Goal: Information Seeking & Learning: Check status

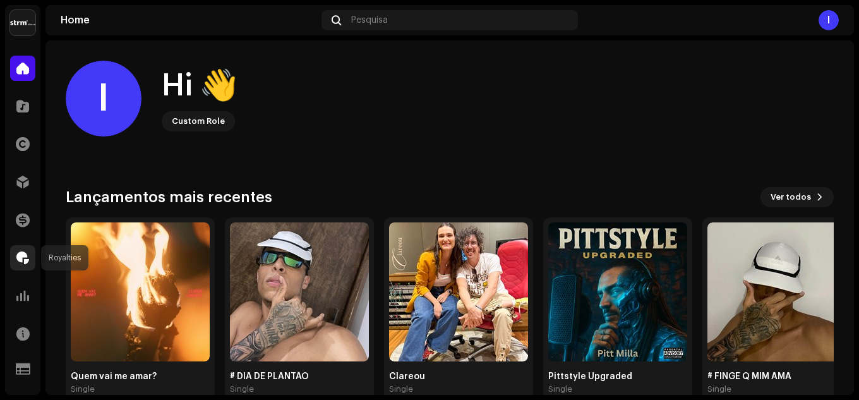
click at [23, 258] on span at bounding box center [22, 258] width 13 height 10
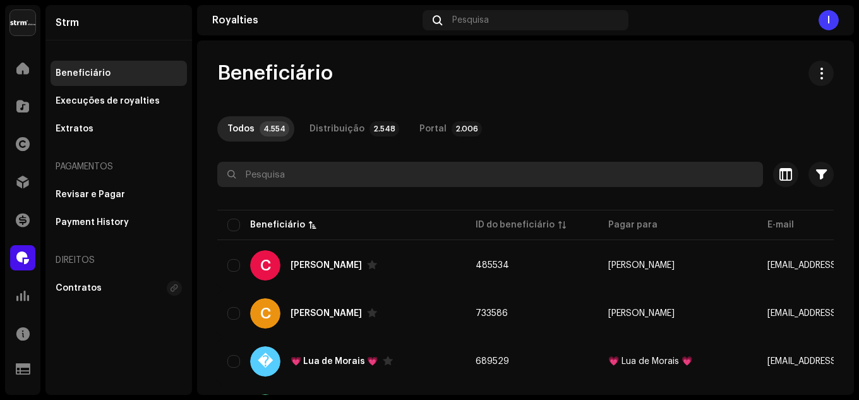
click at [291, 180] on input "text" at bounding box center [490, 174] width 546 height 25
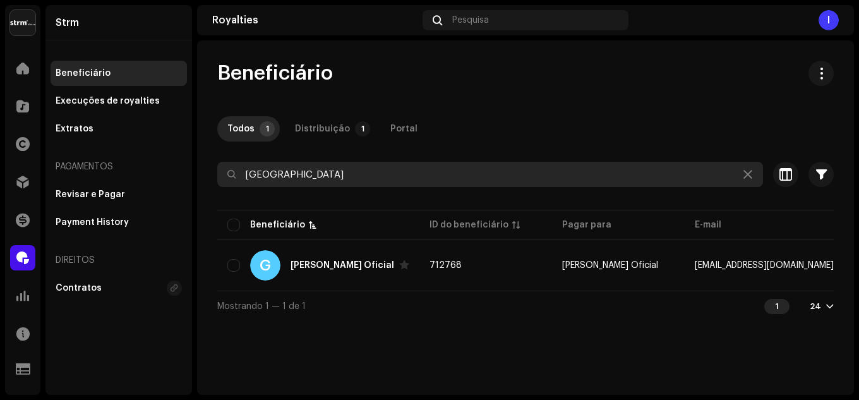
type input "[GEOGRAPHIC_DATA]"
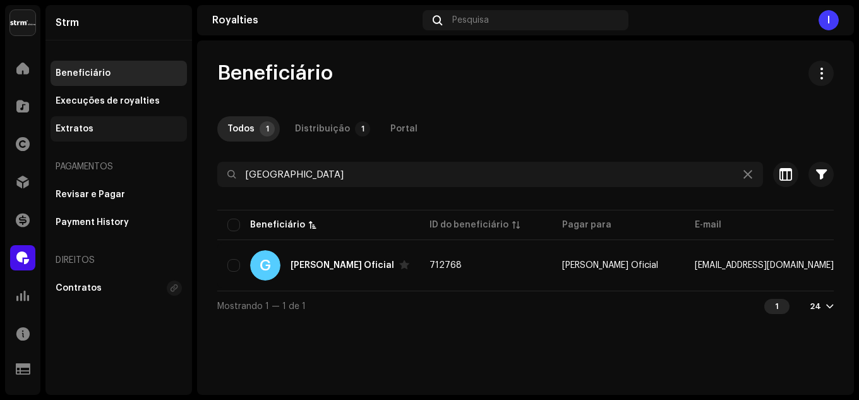
click at [78, 134] on div "Extratos" at bounding box center [119, 128] width 136 height 25
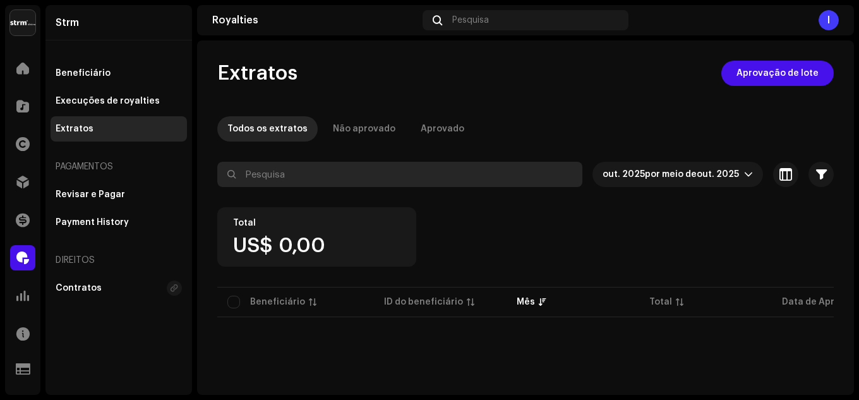
click at [291, 178] on input "text" at bounding box center [399, 174] width 365 height 25
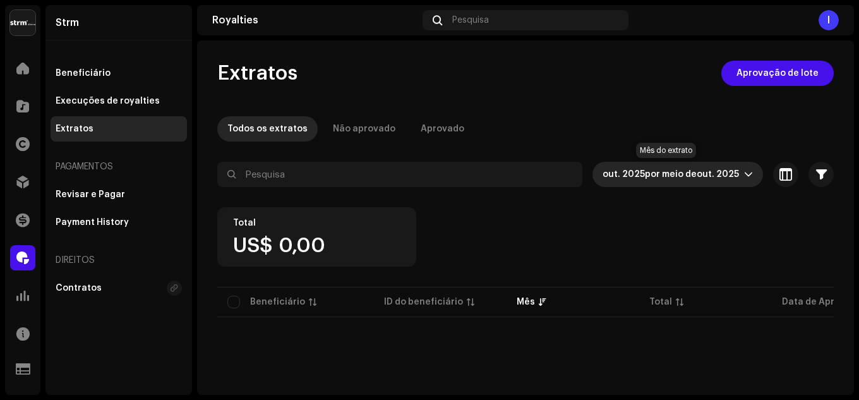
click at [654, 172] on span "por meio de" at bounding box center [671, 174] width 52 height 9
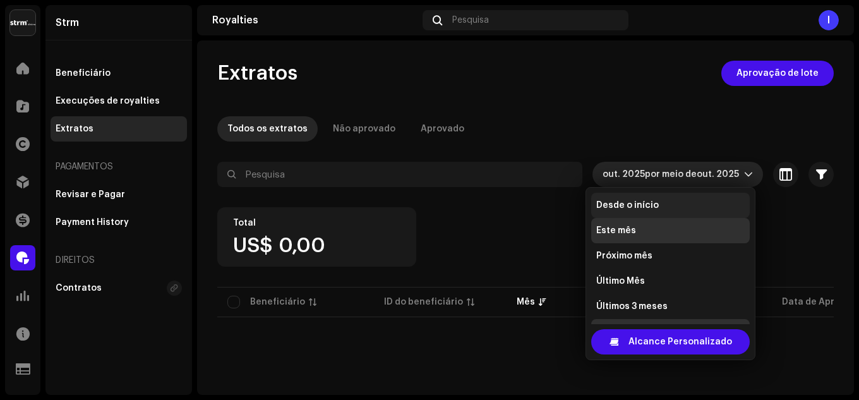
click at [659, 200] on li "Desde o início" at bounding box center [670, 205] width 159 height 25
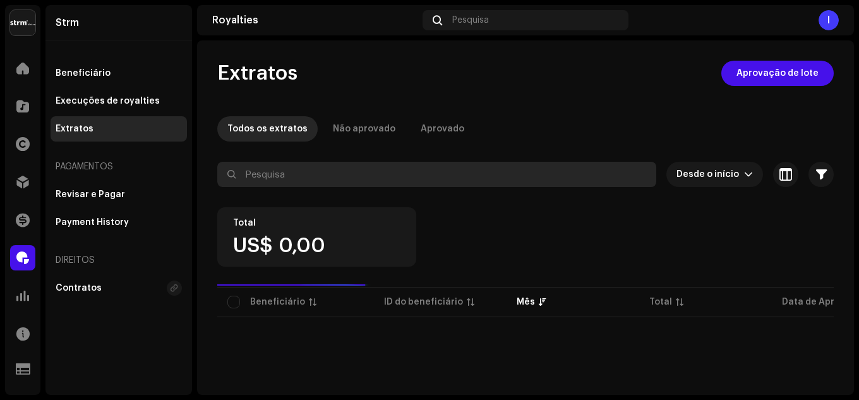
click at [351, 174] on input "text" at bounding box center [436, 174] width 439 height 25
type input "712768"
